Goal: Information Seeking & Learning: Learn about a topic

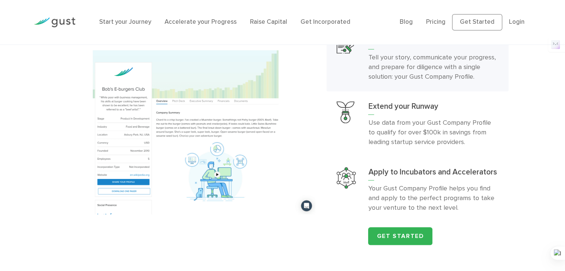
scroll to position [794, 0]
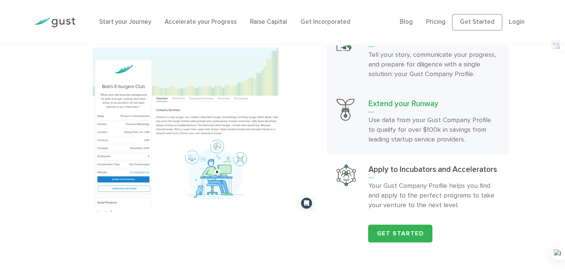
click at [390, 142] on p "Use data from your Gust Company Profile to qualify for over $100k in savings fr…" at bounding box center [433, 130] width 130 height 29
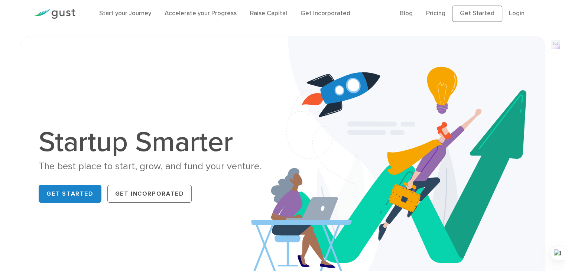
scroll to position [0, 0]
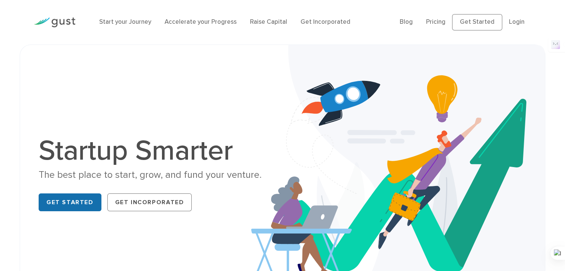
click at [65, 197] on link "Get Started" at bounding box center [70, 203] width 63 height 18
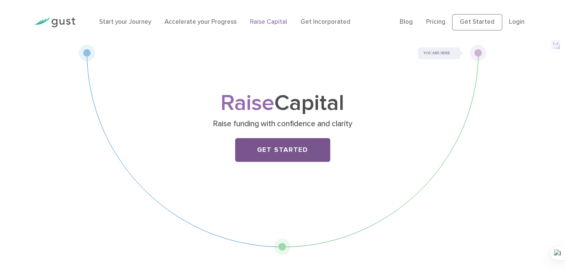
click at [251, 145] on link "Get Started" at bounding box center [282, 150] width 95 height 24
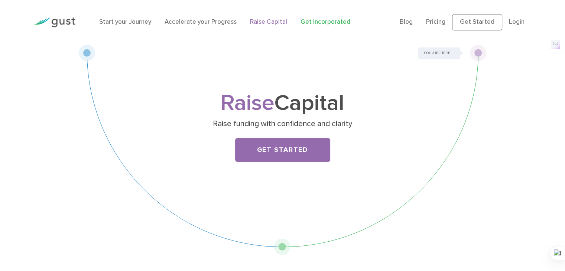
click at [305, 19] on link "Get Incorporated" at bounding box center [326, 21] width 50 height 7
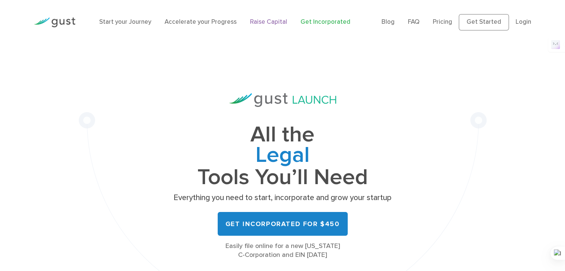
click at [254, 22] on link "Raise Capital" at bounding box center [268, 21] width 37 height 7
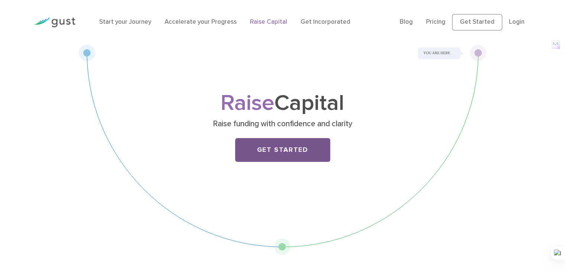
click at [299, 146] on link "Get Started" at bounding box center [282, 150] width 95 height 24
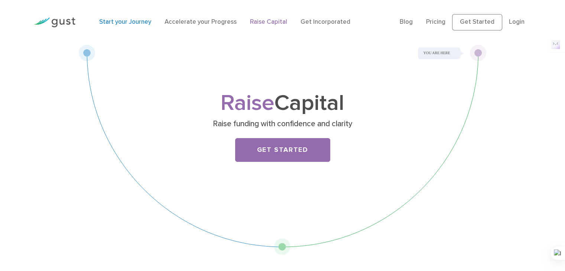
click at [119, 26] on link "Start your Journey" at bounding box center [125, 21] width 52 height 7
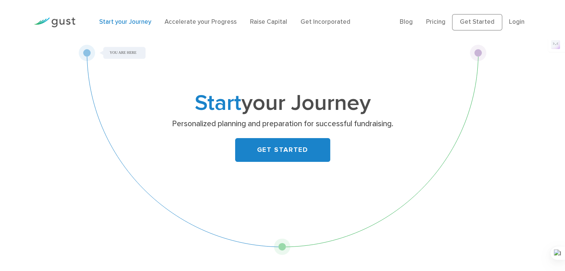
click at [184, 26] on li "Accelerate your Progress" at bounding box center [201, 22] width 72 height 10
click at [198, 22] on link "Accelerate your Progress" at bounding box center [201, 21] width 72 height 7
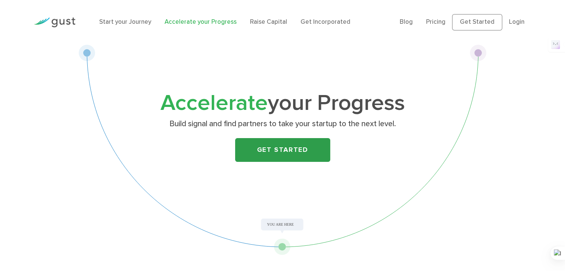
click at [291, 148] on link "Get Started" at bounding box center [282, 150] width 95 height 24
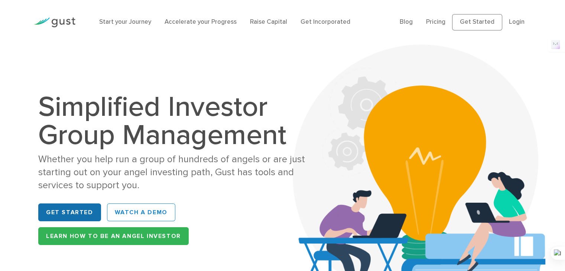
drag, startPoint x: 0, startPoint y: 0, endPoint x: 67, endPoint y: 216, distance: 226.4
click at [67, 216] on link "Get Started" at bounding box center [69, 213] width 63 height 18
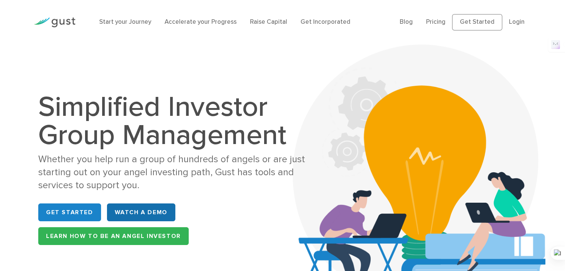
click at [144, 210] on link "WATCH A DEMO" at bounding box center [141, 213] width 68 height 18
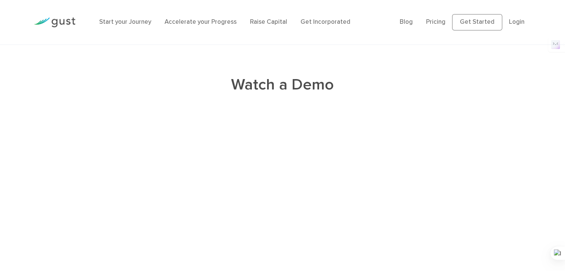
scroll to position [1631, 0]
click at [523, 66] on div "Watch a Demo" at bounding box center [282, 127] width 565 height 262
